Goal: Transaction & Acquisition: Purchase product/service

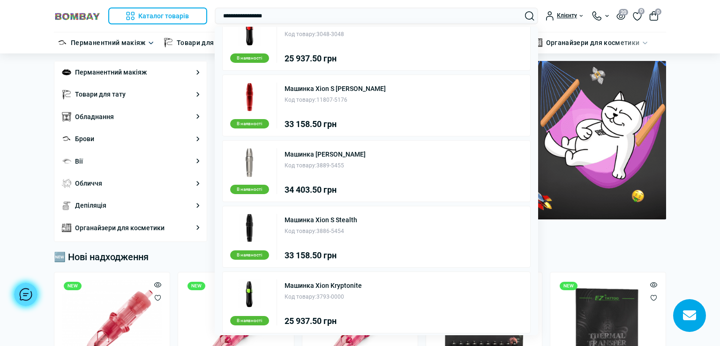
scroll to position [291, 0]
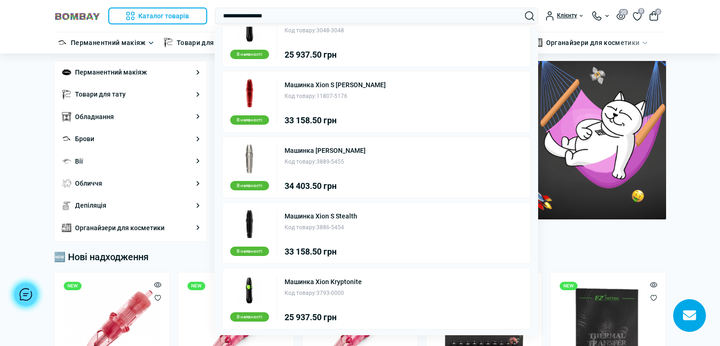
type input "**********"
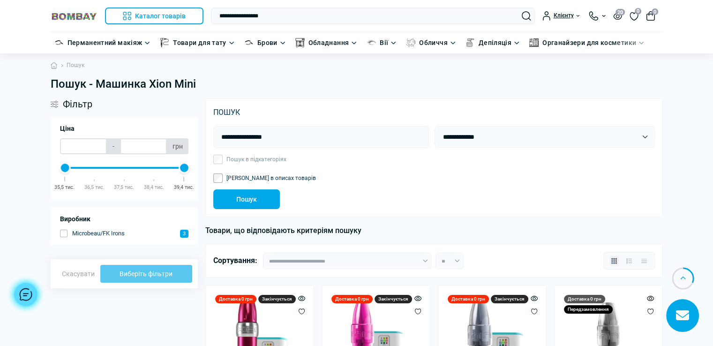
scroll to position [188, 0]
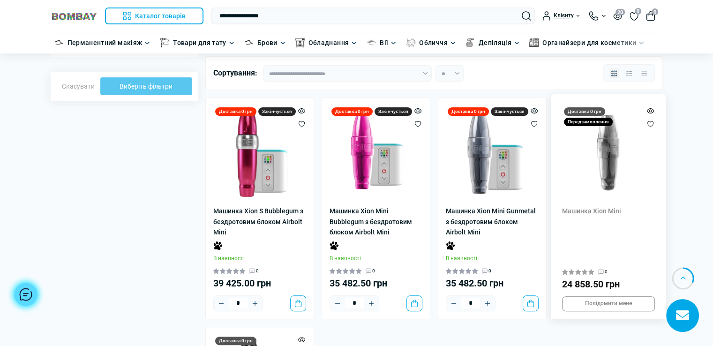
click at [586, 174] on img at bounding box center [608, 151] width 93 height 93
